Goal: Task Accomplishment & Management: Use online tool/utility

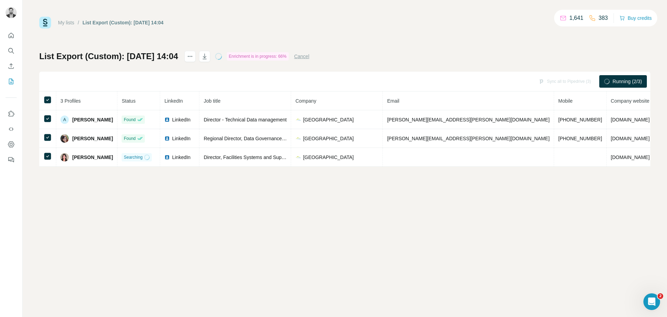
drag, startPoint x: 466, startPoint y: 225, endPoint x: 416, endPoint y: 184, distance: 64.7
click at [465, 226] on div "My lists / List Export (Custom): [DATE] 14:04 1,641 383 Buy credits List Export…" at bounding box center [345, 158] width 645 height 317
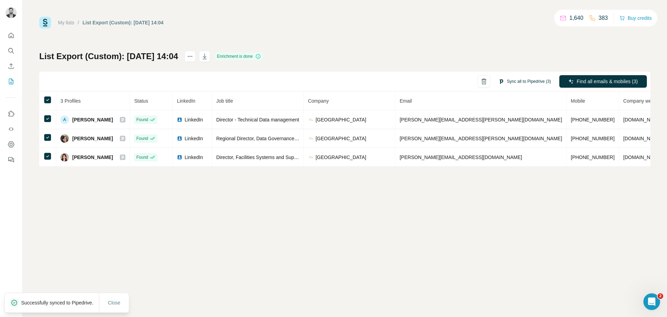
click at [522, 84] on button "Sync all to Pipedrive (3)" at bounding box center [525, 81] width 62 height 10
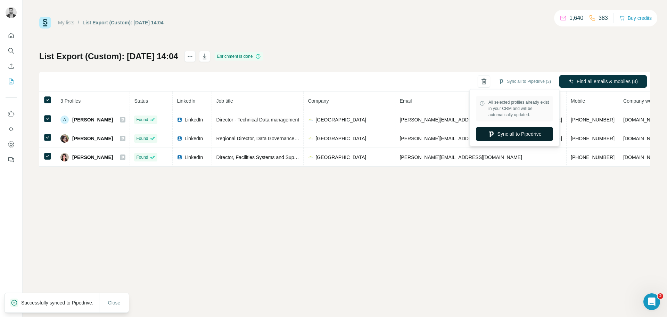
click at [500, 136] on button "Sync all to Pipedrive" at bounding box center [514, 134] width 77 height 14
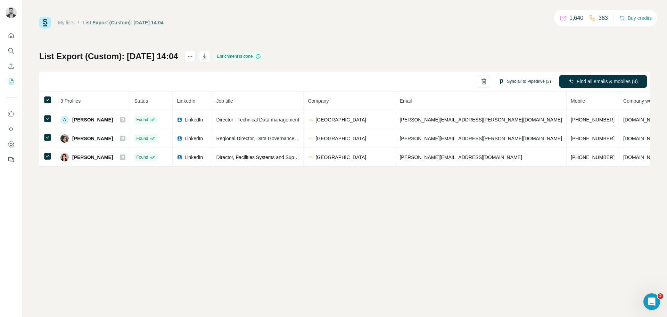
click at [511, 81] on button "Sync all to Pipedrive (3)" at bounding box center [525, 81] width 62 height 10
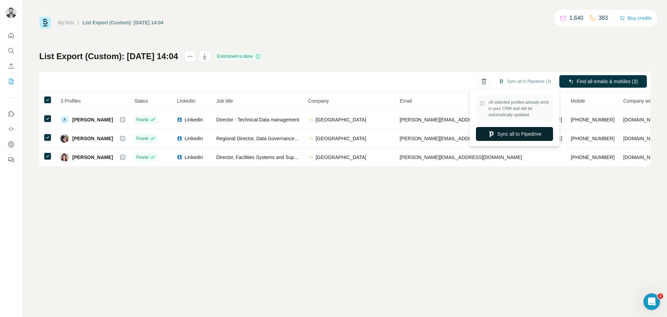
click at [517, 139] on button "Sync all to Pipedrive" at bounding box center [514, 134] width 77 height 14
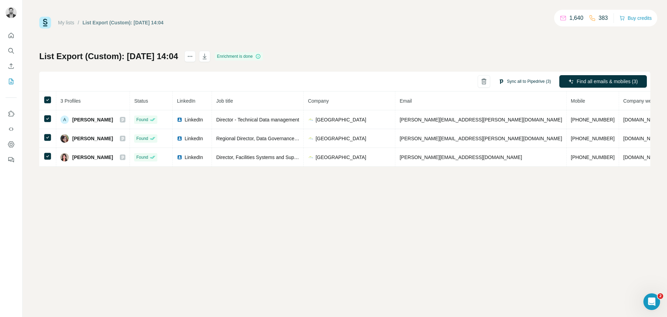
click at [536, 82] on button "Sync all to Pipedrive (3)" at bounding box center [525, 81] width 62 height 10
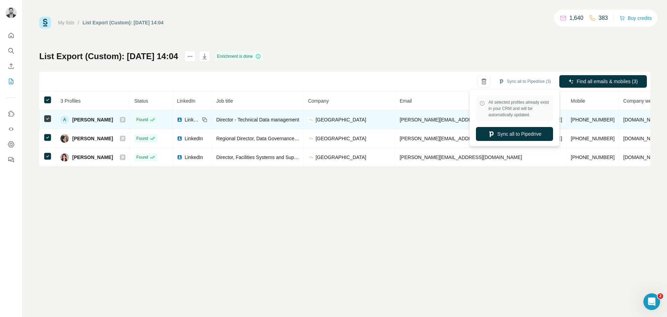
click at [357, 121] on span "[GEOGRAPHIC_DATA]" at bounding box center [341, 119] width 51 height 7
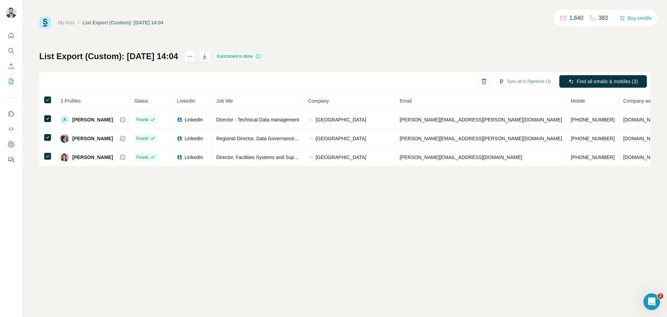
click at [362, 107] on th "Company" at bounding box center [350, 100] width 92 height 19
